Goal: Information Seeking & Learning: Compare options

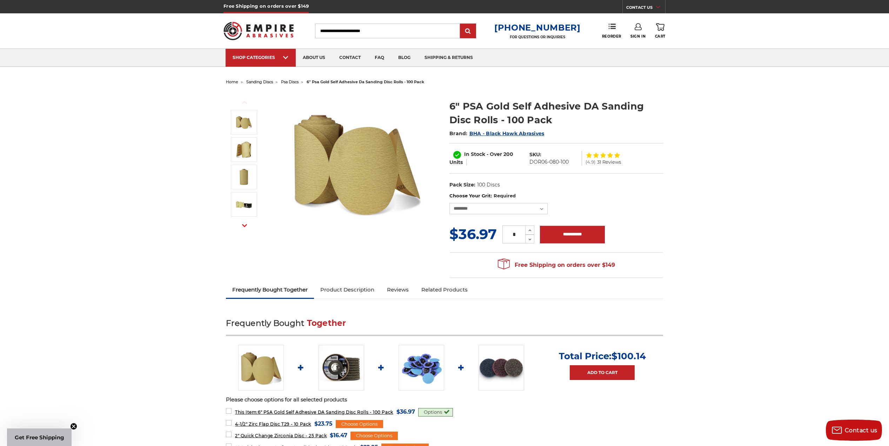
click at [266, 81] on span "sanding discs" at bounding box center [259, 81] width 27 height 5
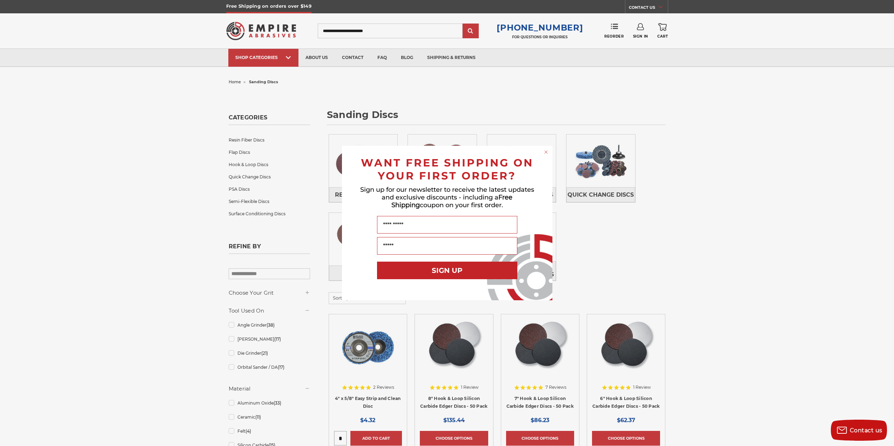
click at [547, 152] on circle "Close dialog" at bounding box center [546, 152] width 7 height 7
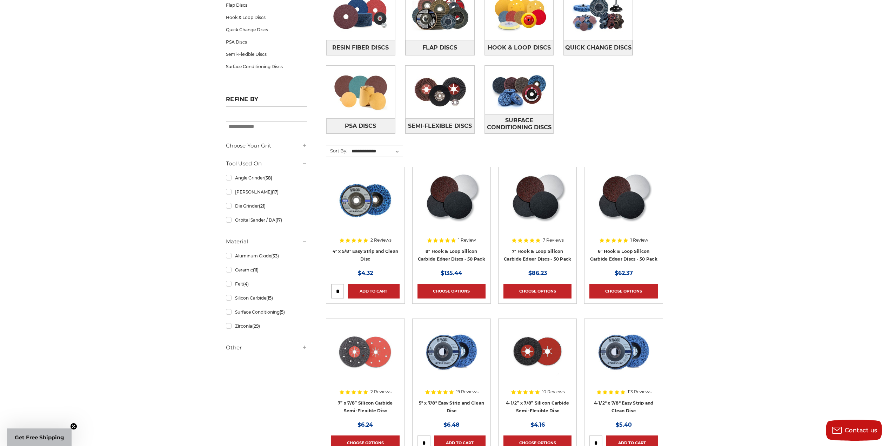
scroll to position [140, 0]
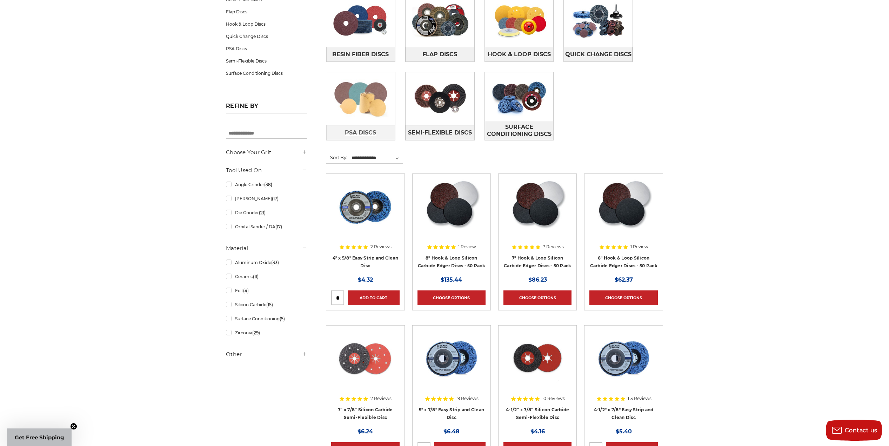
click at [362, 129] on span "PSA Discs" at bounding box center [360, 133] width 31 height 12
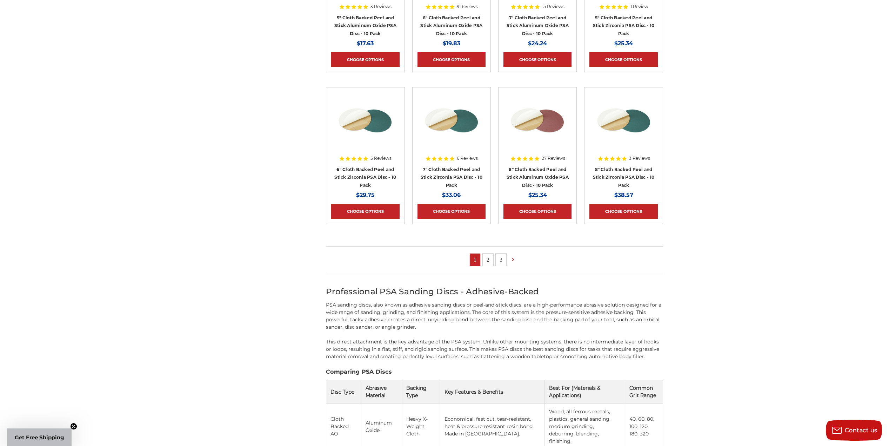
scroll to position [386, 0]
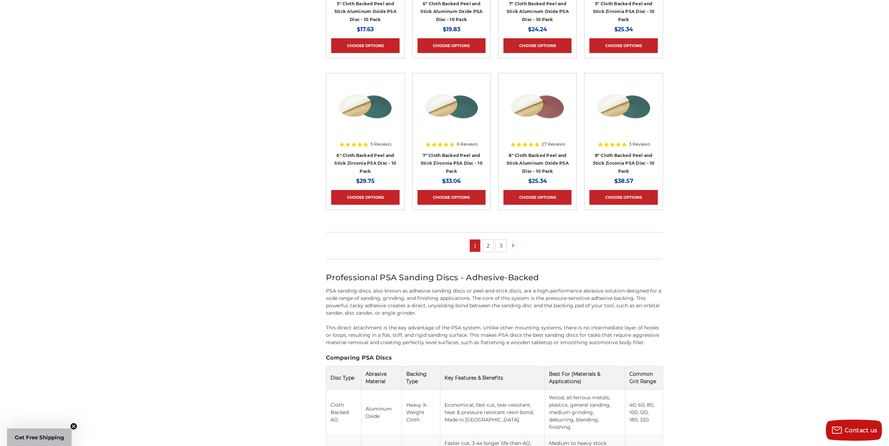
click at [491, 245] on link "2" at bounding box center [488, 245] width 11 height 12
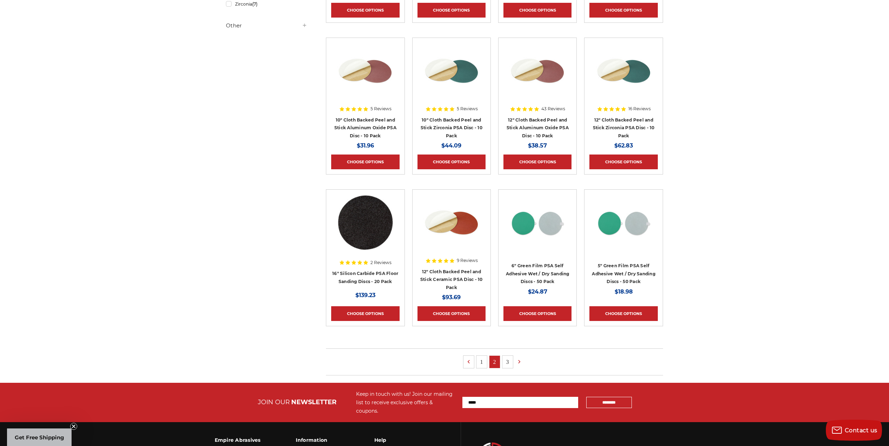
scroll to position [364, 0]
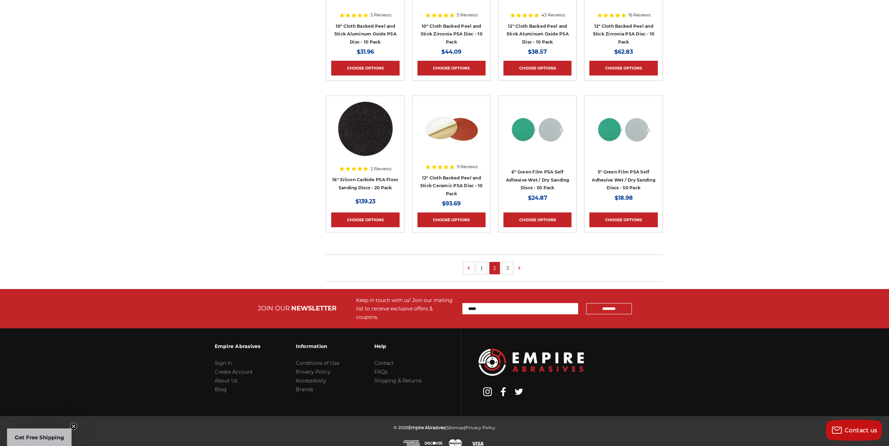
click at [505, 264] on link "3" at bounding box center [507, 268] width 11 height 12
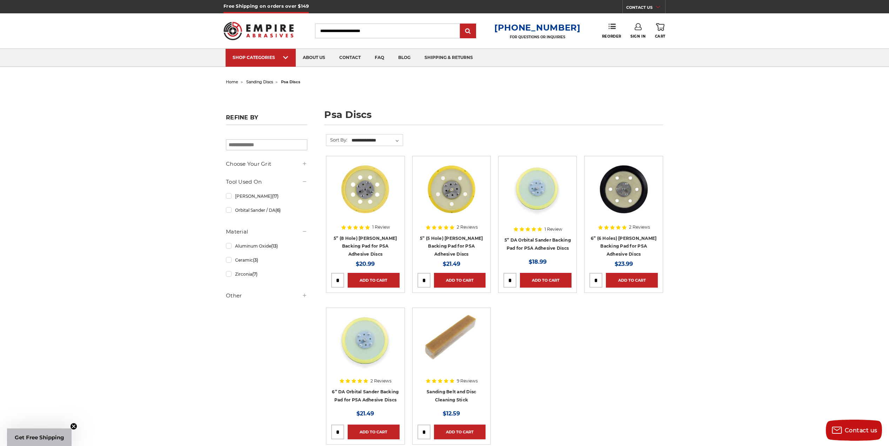
click at [371, 28] on input "Search" at bounding box center [387, 31] width 145 height 15
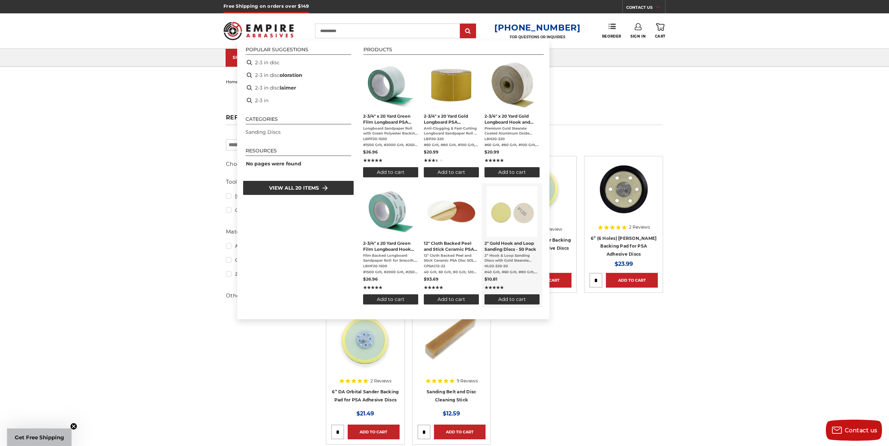
type input "**********"
click at [506, 254] on span "2” Hook & Loop Sanding Discs with Gold Stearate Coated Aluminum Oxide BHA’s 2” …" at bounding box center [512, 258] width 55 height 10
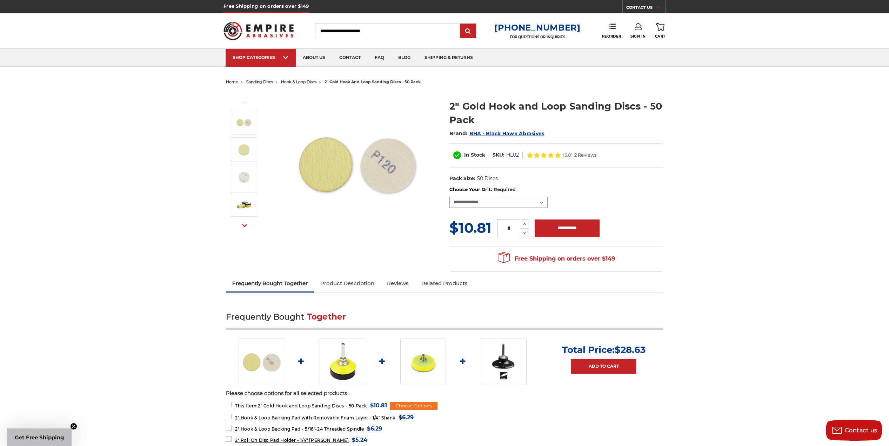
click at [543, 202] on select "**********" at bounding box center [498, 202] width 98 height 11
select select "****"
click at [449, 197] on select "**********" at bounding box center [498, 202] width 98 height 11
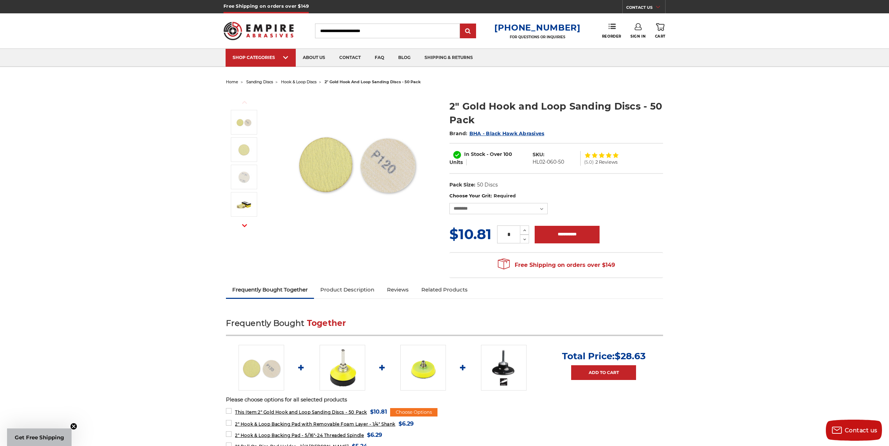
click at [369, 31] on input "Search" at bounding box center [387, 31] width 145 height 15
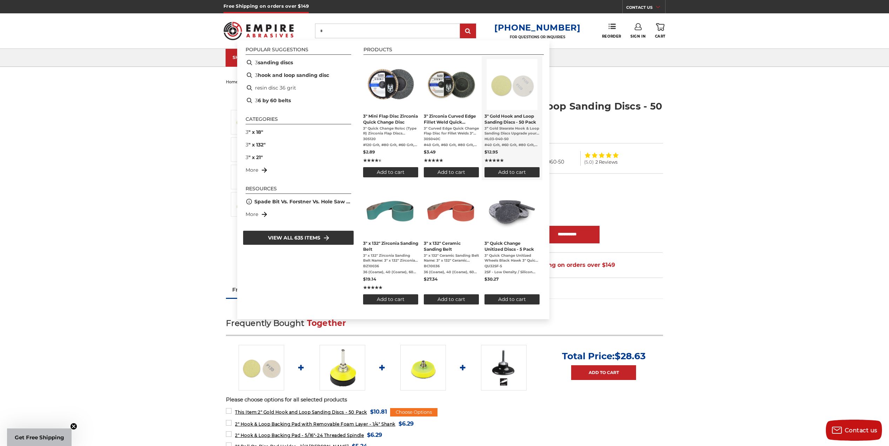
type input "*"
click at [509, 130] on span "3” Gold Stearate Hook & Loop Sanding Discs Upgrade your sanding with the BHA 3”…" at bounding box center [512, 131] width 55 height 10
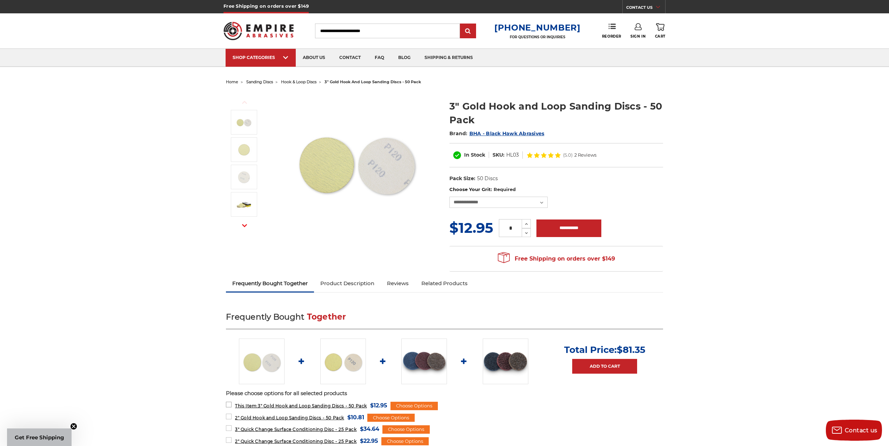
click at [259, 405] on span "This Item: 3" Gold Hook and Loop Sanding Discs - 50 Pack" at bounding box center [301, 405] width 132 height 5
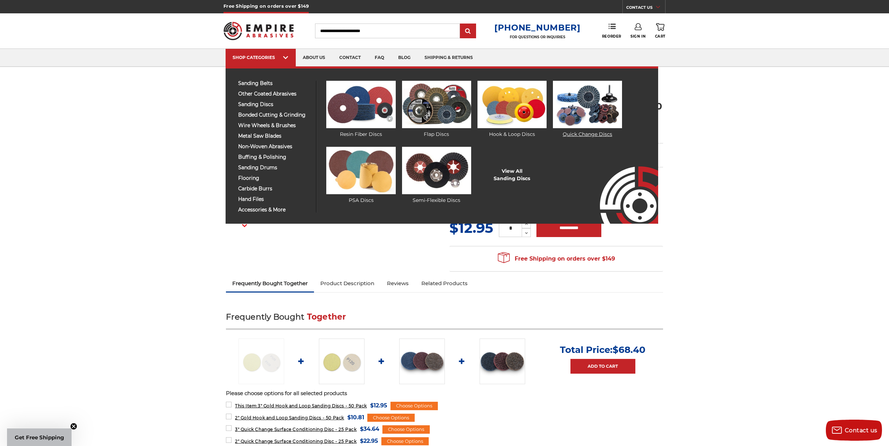
click at [590, 134] on link "Quick Change Discs" at bounding box center [587, 109] width 69 height 57
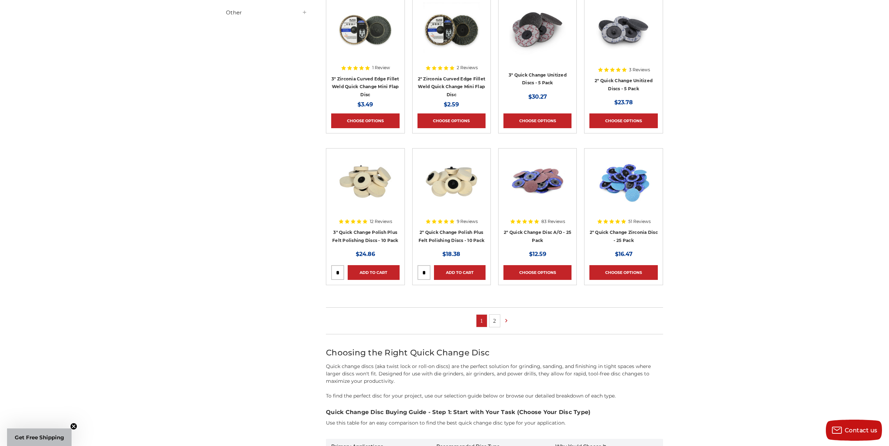
scroll to position [316, 0]
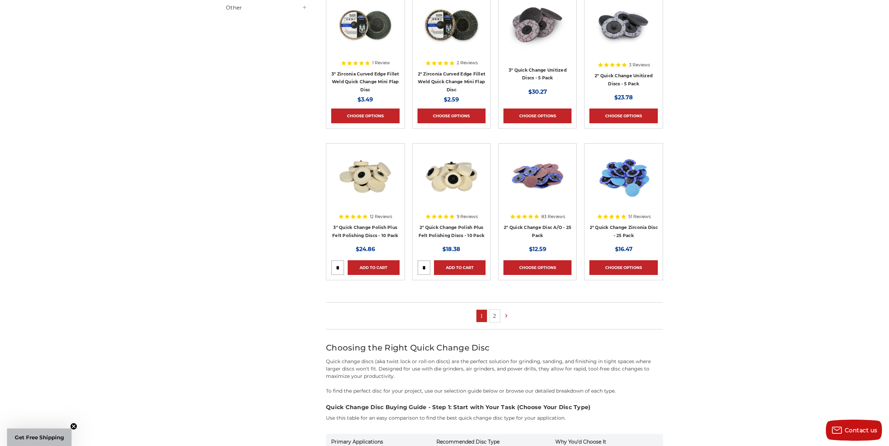
click at [497, 316] on link "2" at bounding box center [494, 315] width 11 height 12
